Goal: Use online tool/utility: Use online tool/utility

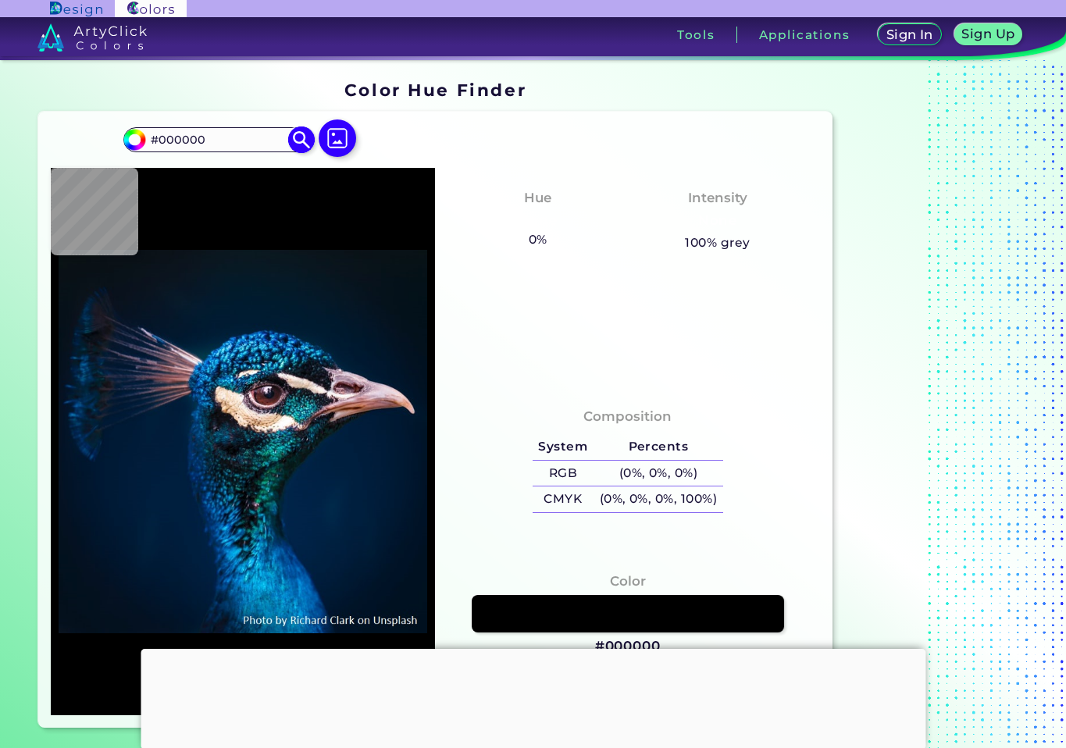
click at [215, 139] on input "#000000" at bounding box center [217, 139] width 145 height 21
drag, startPoint x: 215, startPoint y: 139, endPoint x: 133, endPoint y: 138, distance: 82.0
click at [133, 138] on div "#000000 #000000 Acadia ◉ Acid Green ◉ Aero Blue ◉ Alabaster ◉ Albescent White ◉…" at bounding box center [217, 139] width 189 height 25
paste input "F1FFED"
type input "F1FFED"
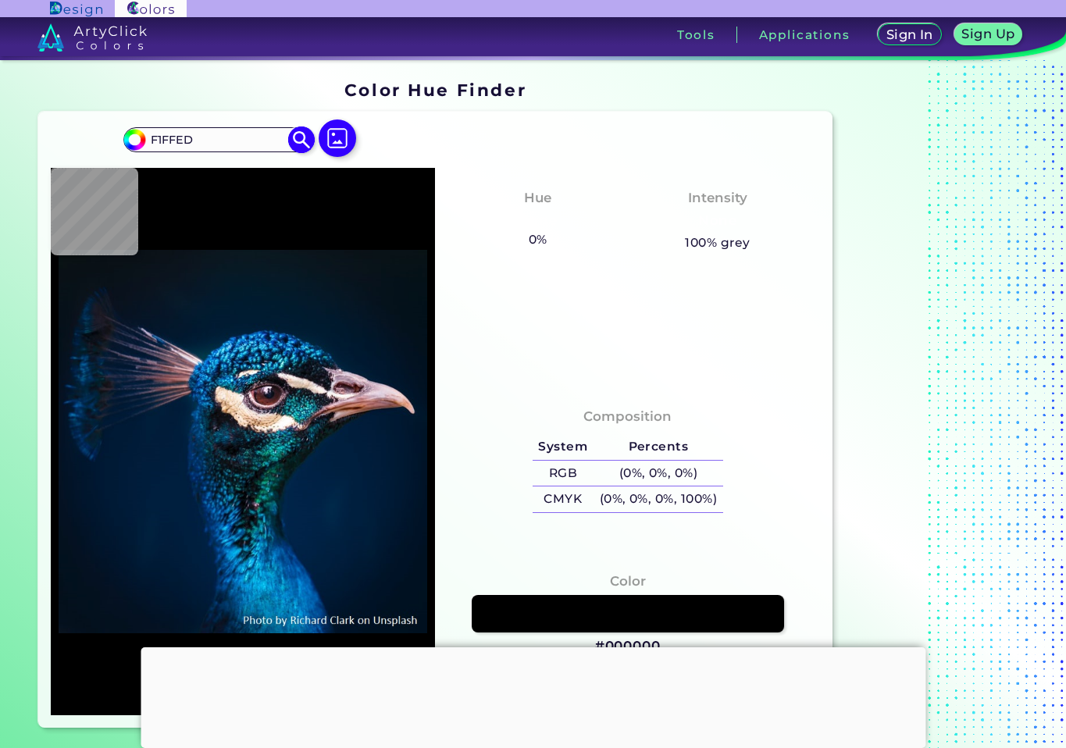
type input "#f1ffed"
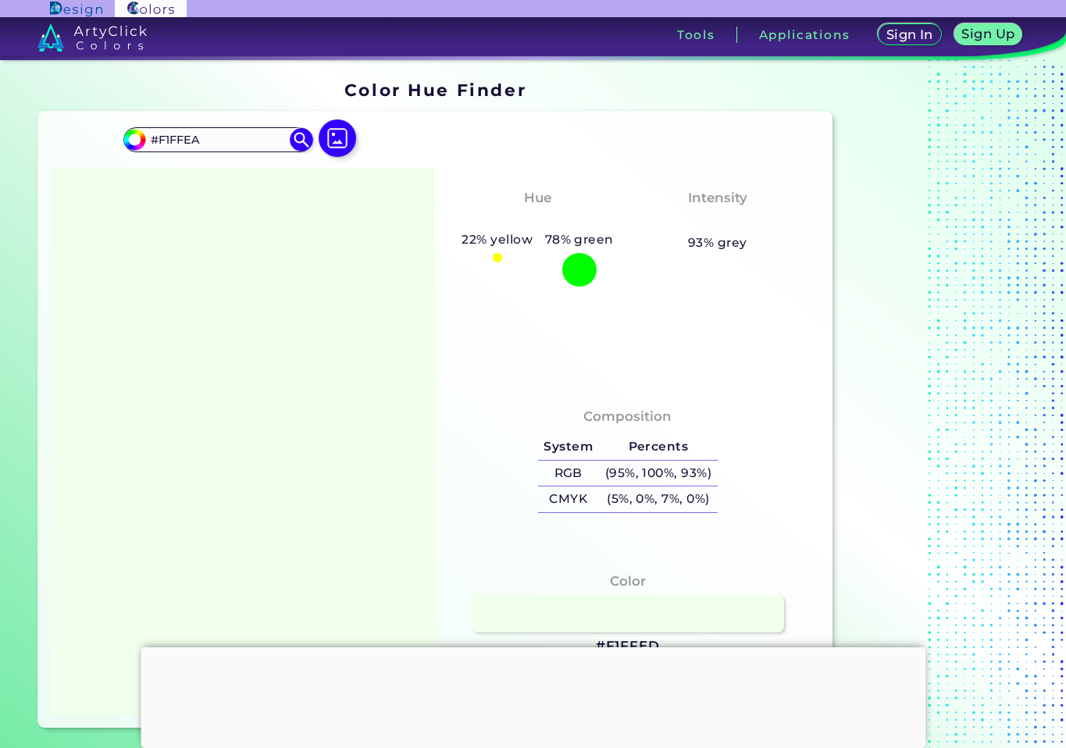
type input "#F1FFEA"
type input "#f1ffea"
click at [190, 141] on input "#F1FFEA" at bounding box center [217, 139] width 145 height 21
type input "#F1FFDA"
type input "#f1ffda"
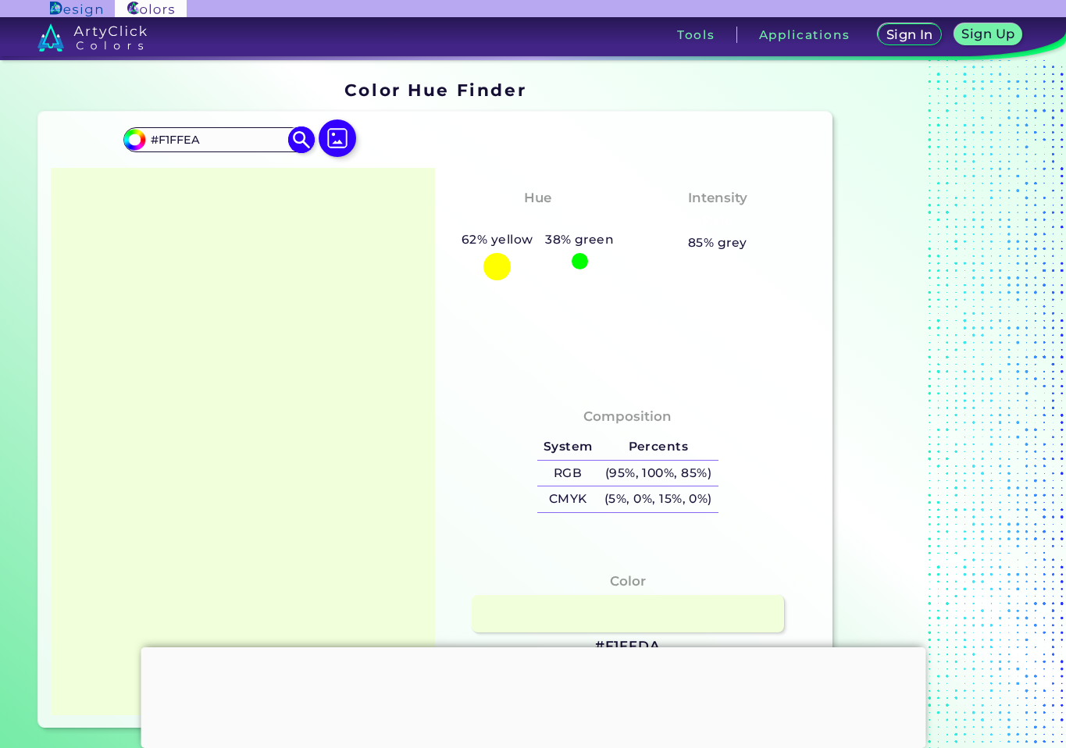
type input "#F1FFEA"
type input "#f1ffea"
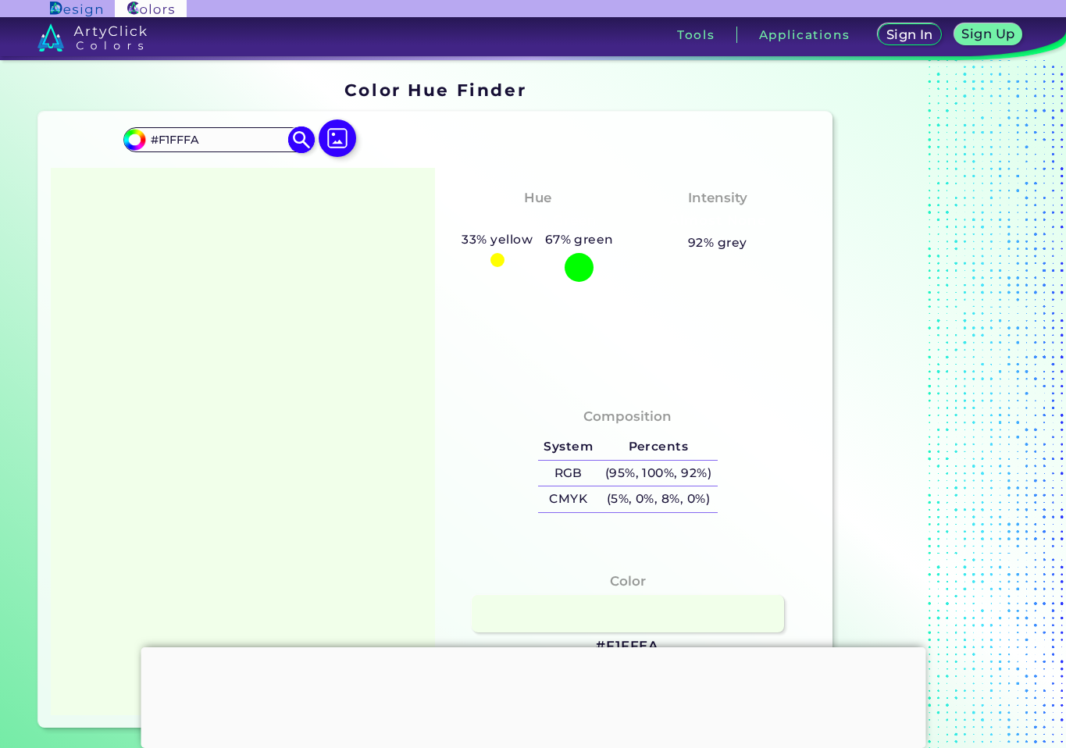
type input "#F1FFFA"
type input "#f1fffa"
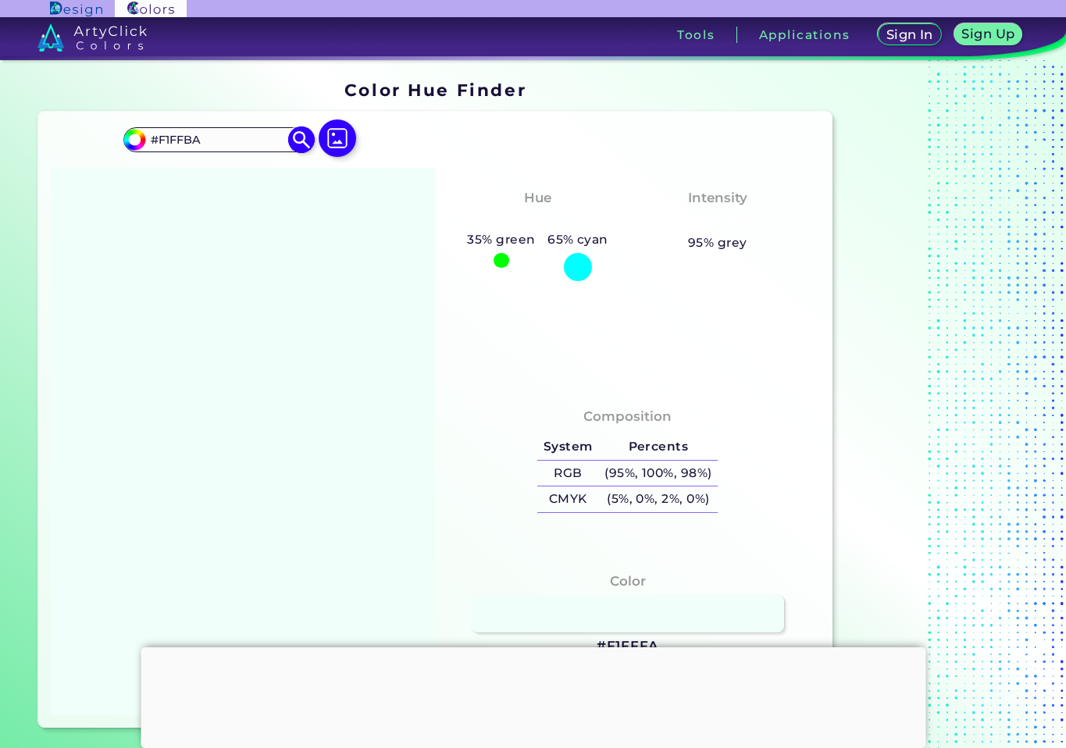
type input "#F1FFBA"
type input "#f1ffba"
